Goal: Information Seeking & Learning: Learn about a topic

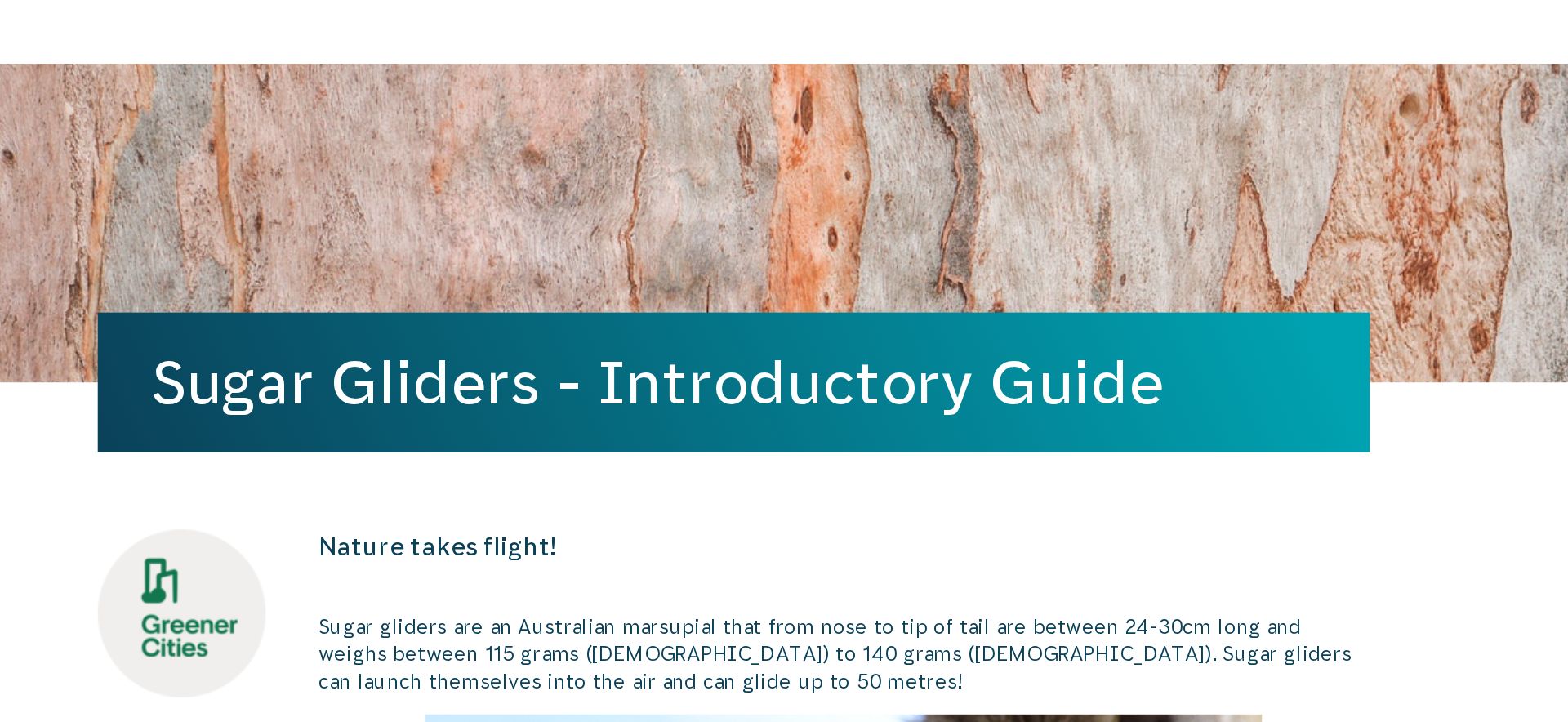
click at [884, 161] on div "Sugar Gliders - Introductory Guide" at bounding box center [784, 203] width 848 height 213
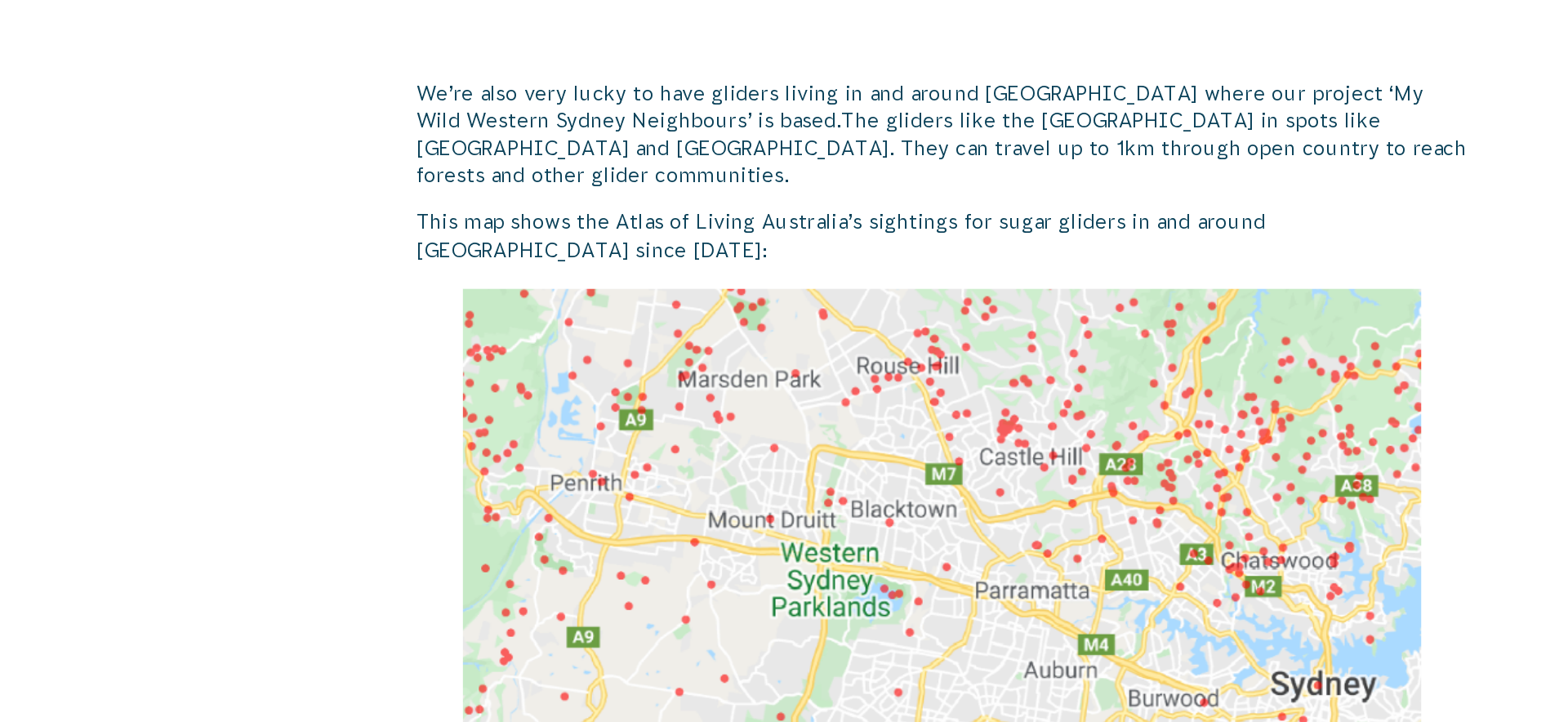
scroll to position [2402, 0]
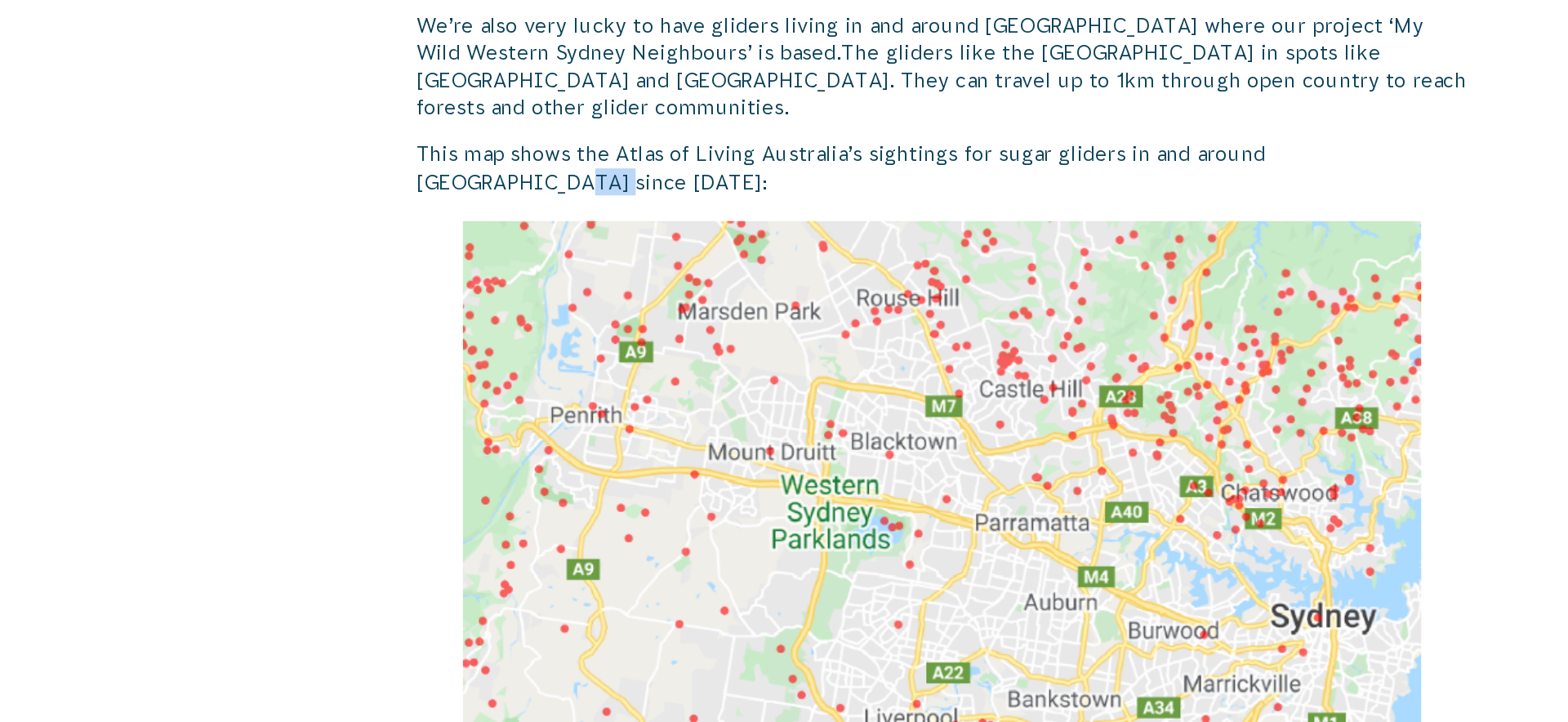
drag, startPoint x: 1155, startPoint y: 340, endPoint x: 1188, endPoint y: 341, distance: 33.0
click at [1188, 341] on p "This map shows the Atlas of Living Australia’s sightings for sugar gliders in a…" at bounding box center [857, 353] width 701 height 37
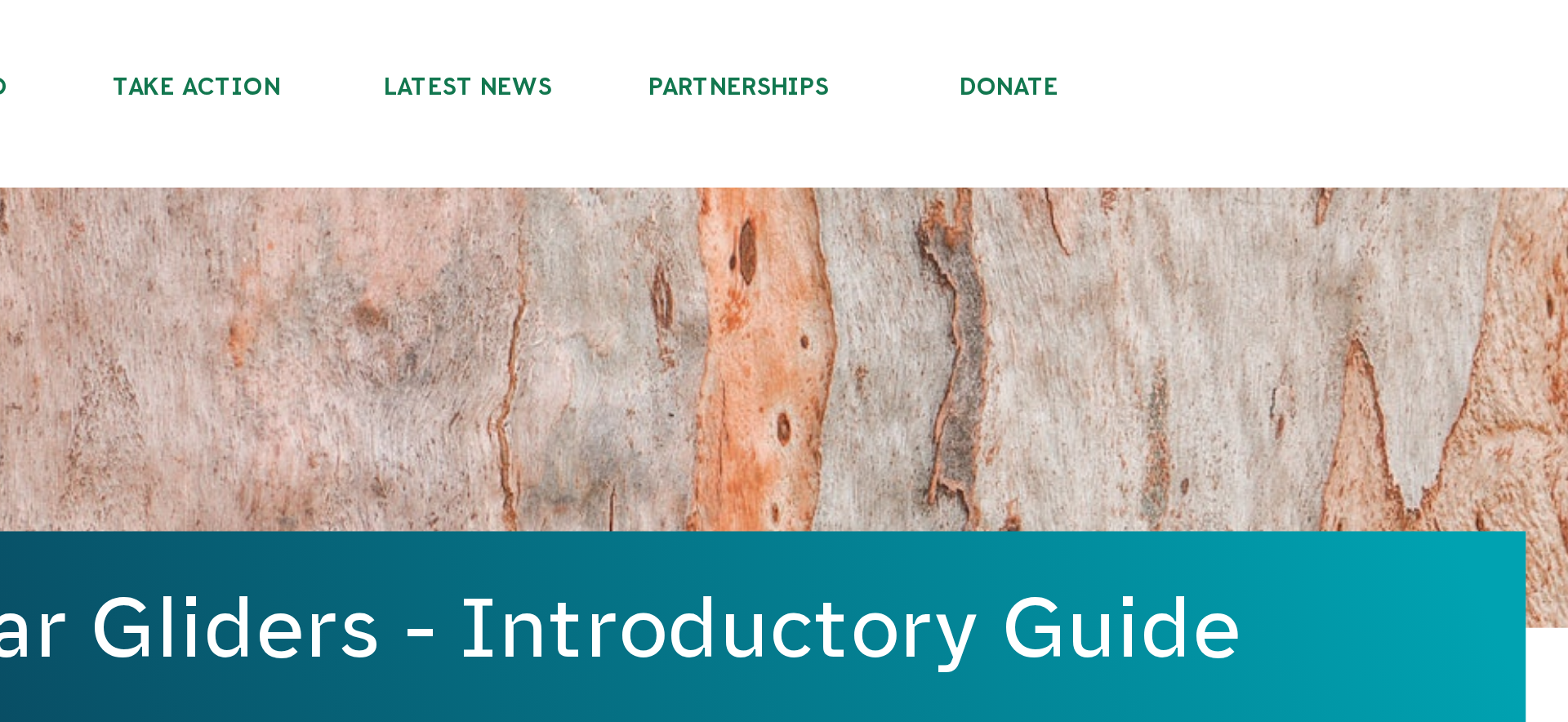
scroll to position [0, 0]
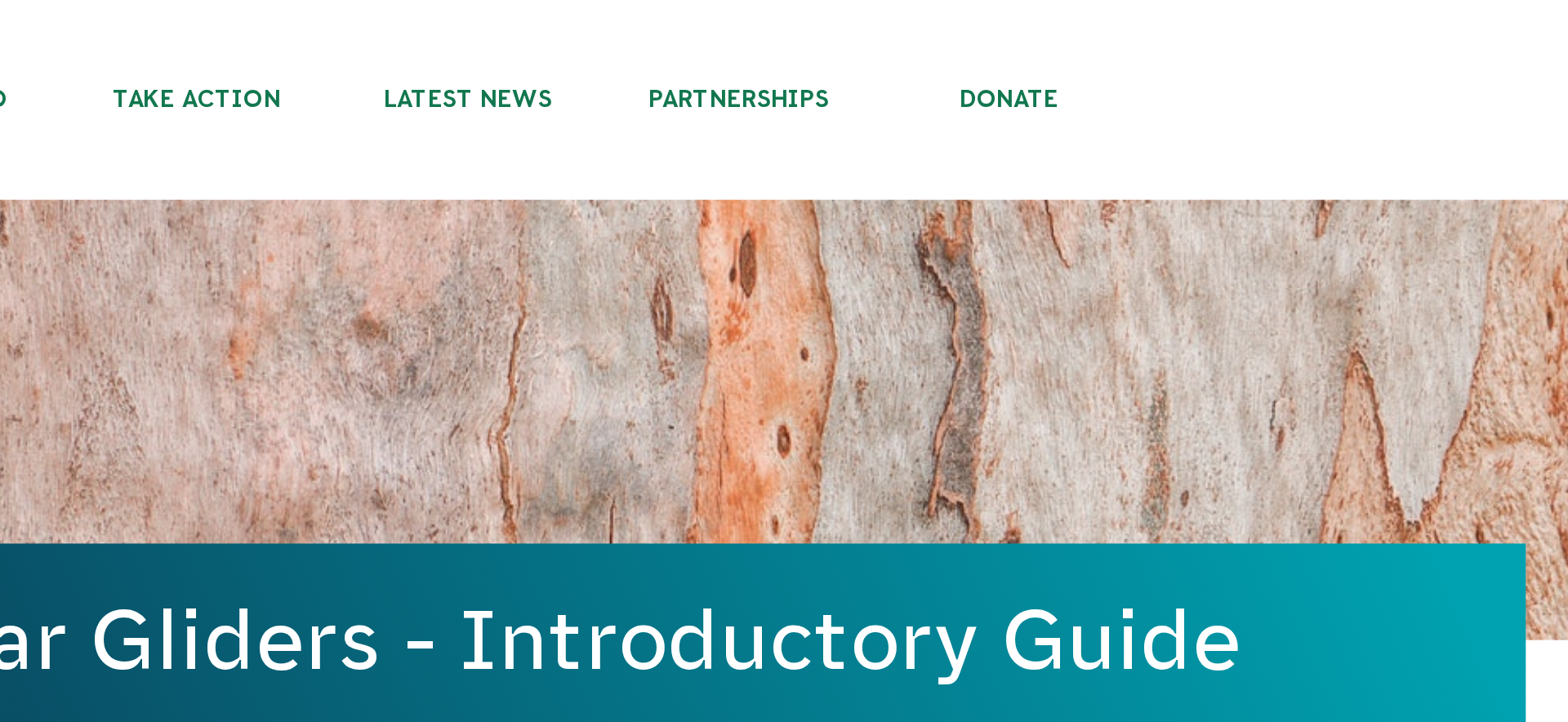
click at [817, 212] on div "Sugar Gliders - Introductory Guide" at bounding box center [784, 203] width 848 height 213
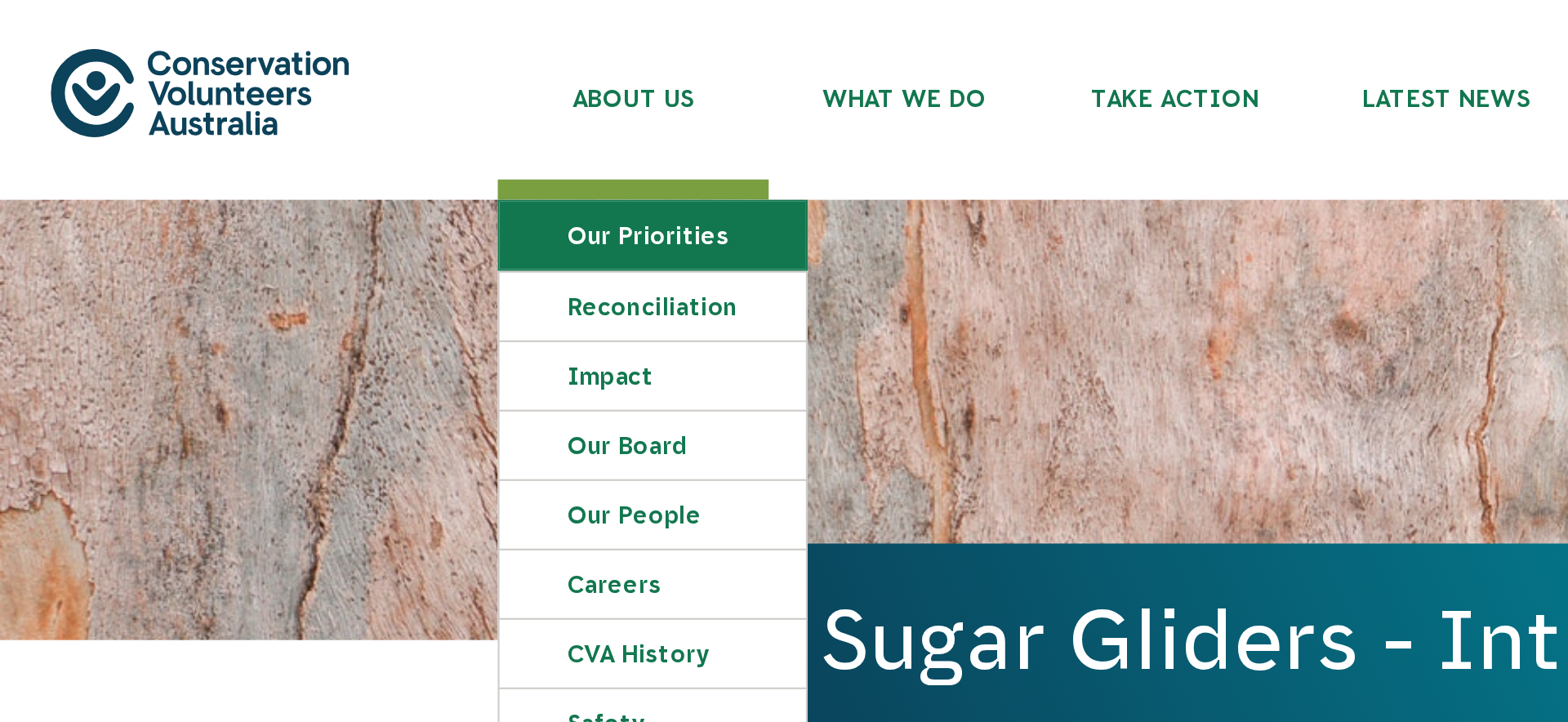
click at [305, 115] on link "Our Priorities" at bounding box center [314, 114] width 148 height 33
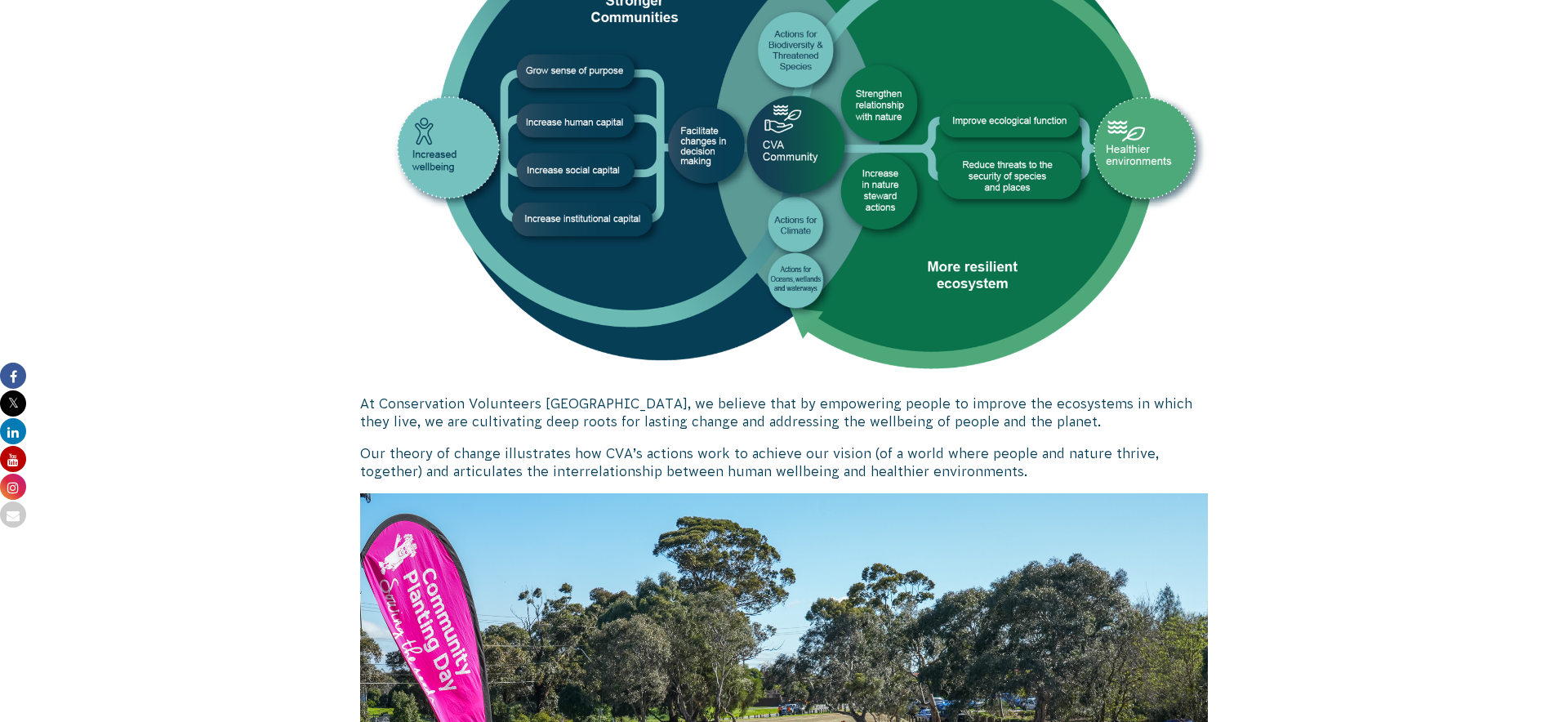
scroll to position [1133, 0]
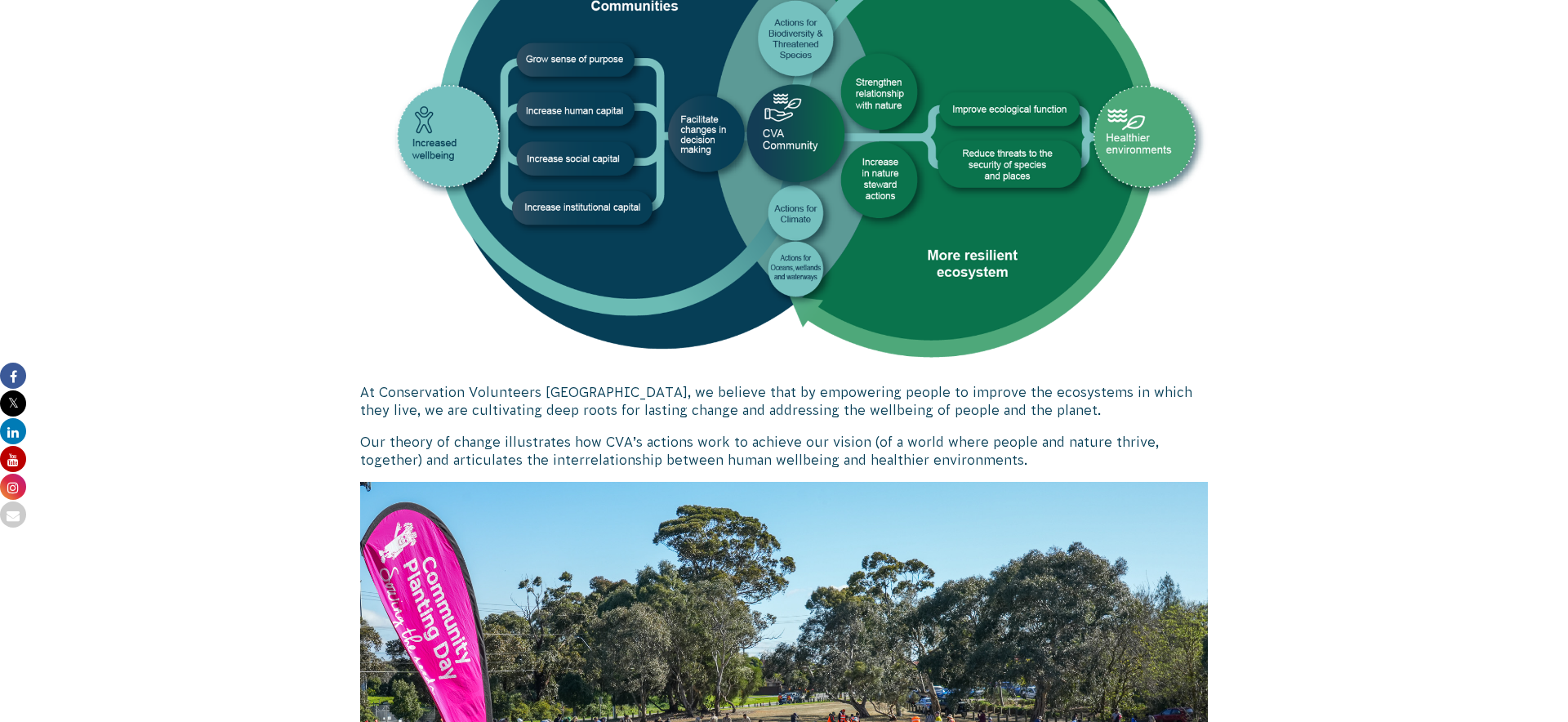
drag, startPoint x: 612, startPoint y: 394, endPoint x: 950, endPoint y: 421, distance: 339.1
click at [950, 421] on div "At Conservation Volunteers [GEOGRAPHIC_DATA], we believe that by empowering peo…" at bounding box center [784, 454] width 848 height 1186
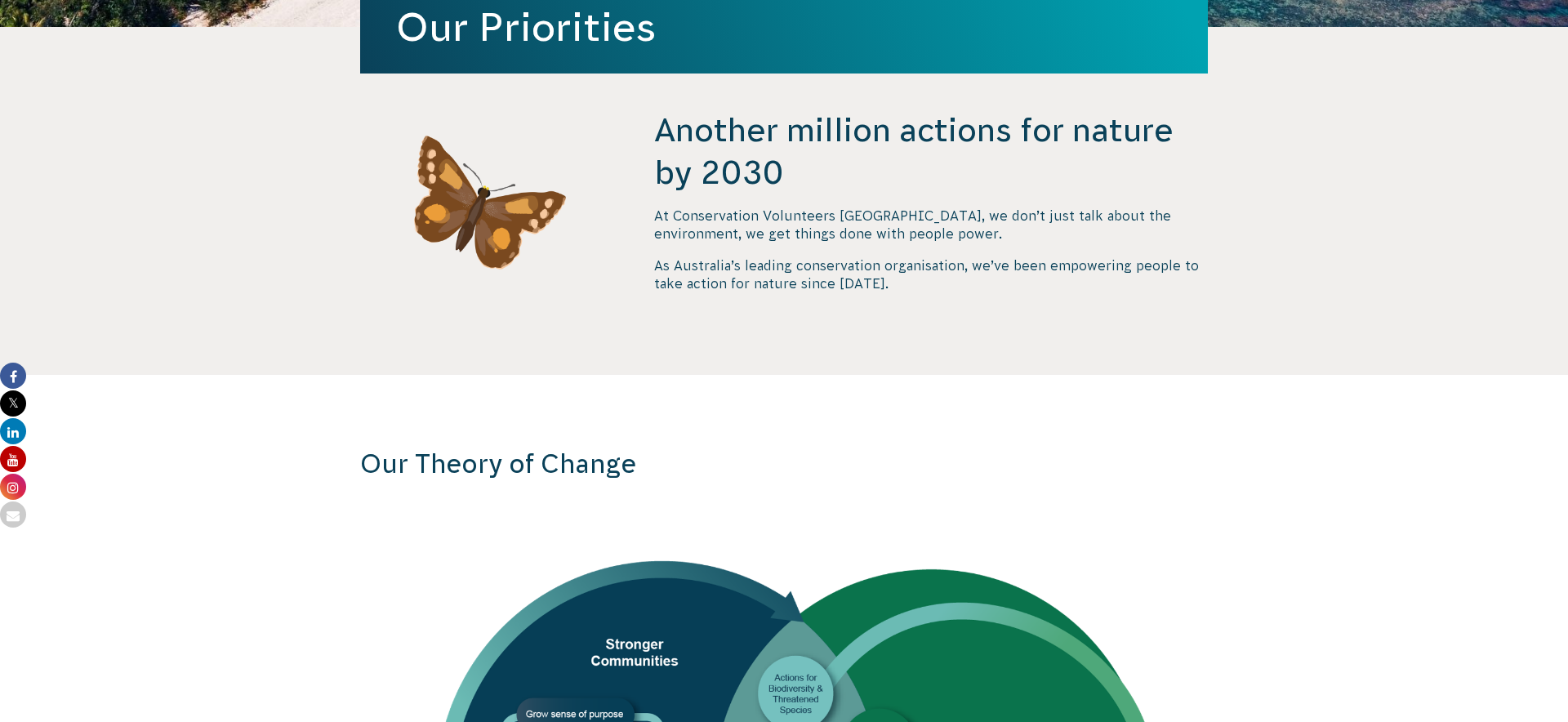
scroll to position [0, 0]
